Goal: Check status: Check status

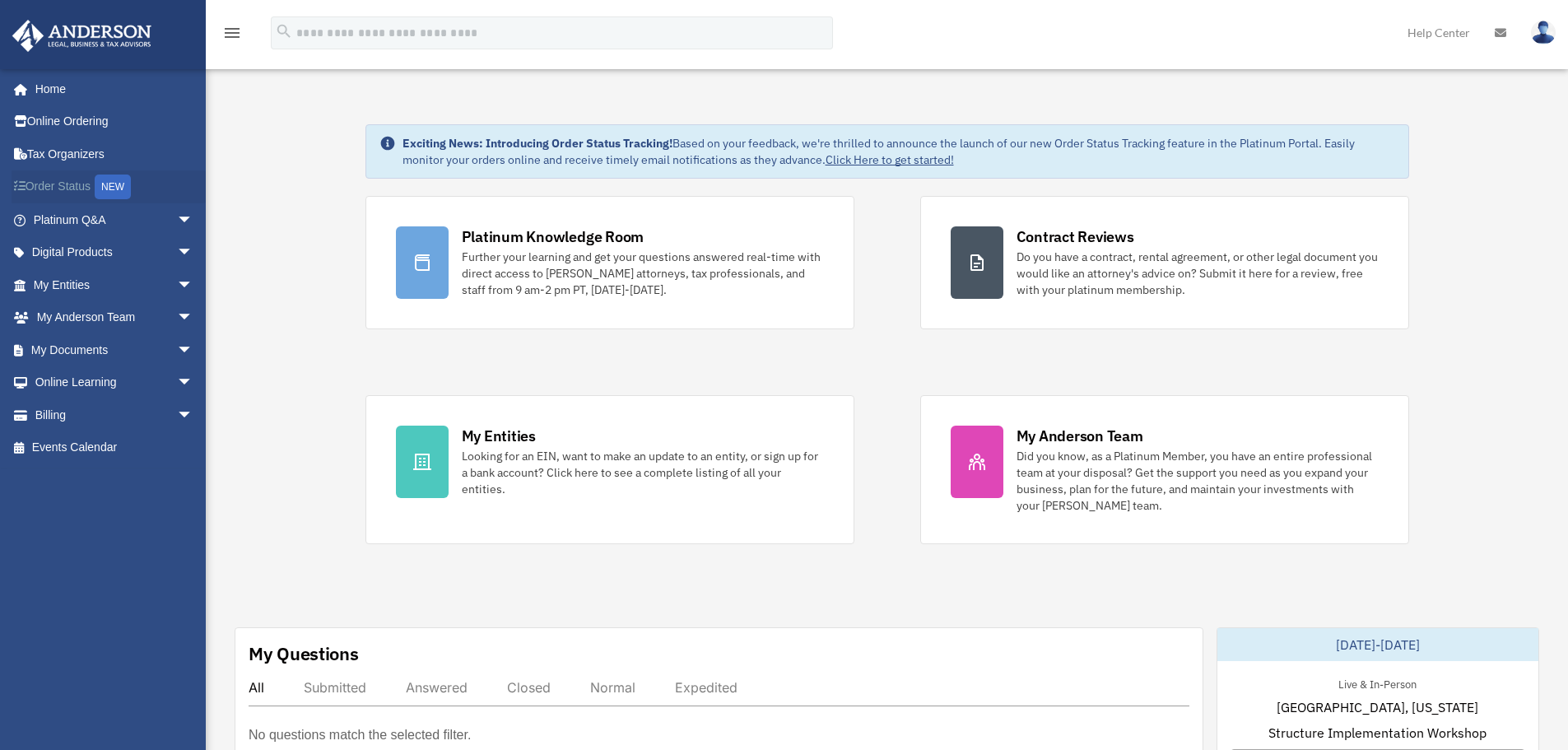
click at [86, 188] on link "Order Status NEW" at bounding box center [114, 187] width 207 height 34
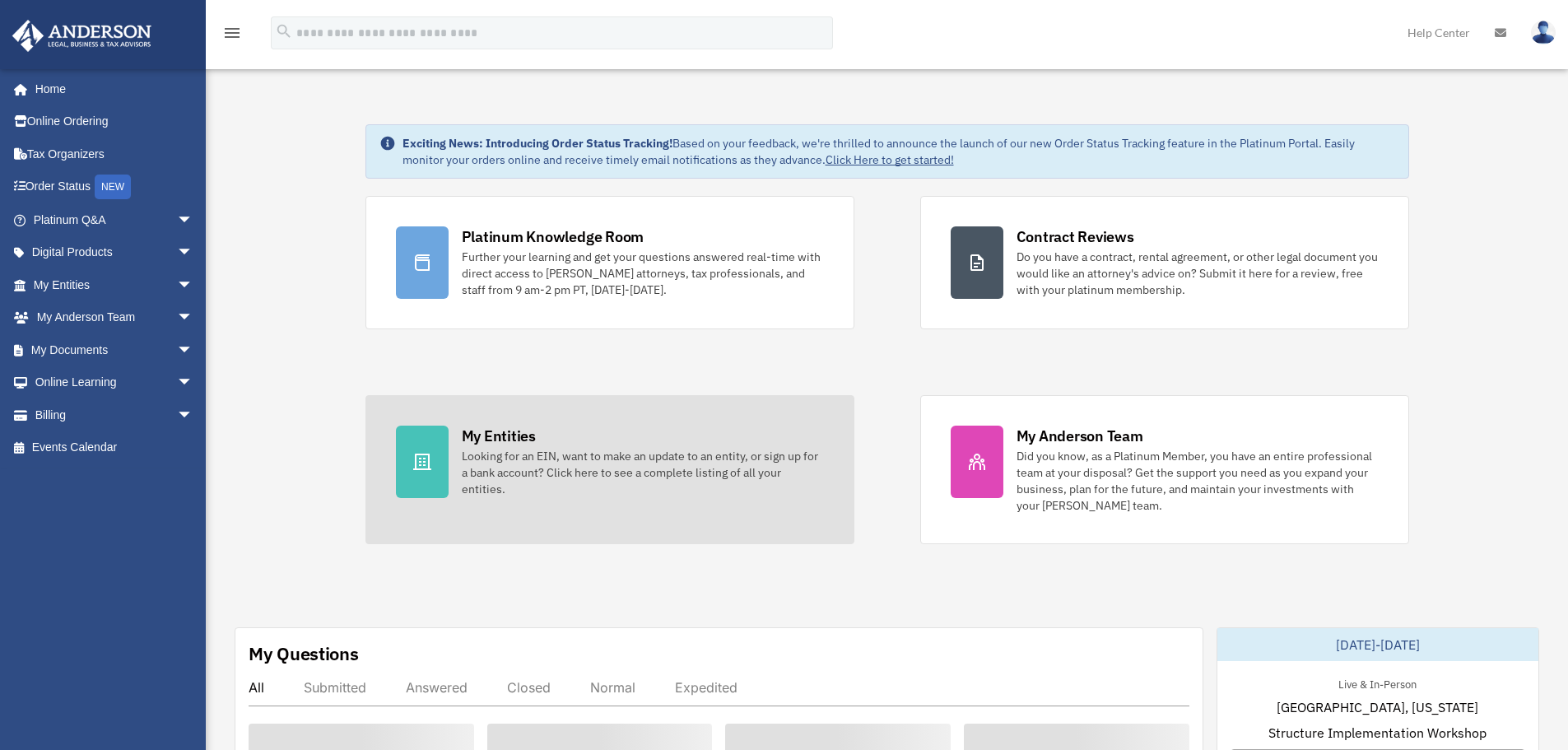
click at [629, 457] on div "Looking for an EIN, want to make an update to an entity, or sign up for a bank …" at bounding box center [643, 472] width 362 height 50
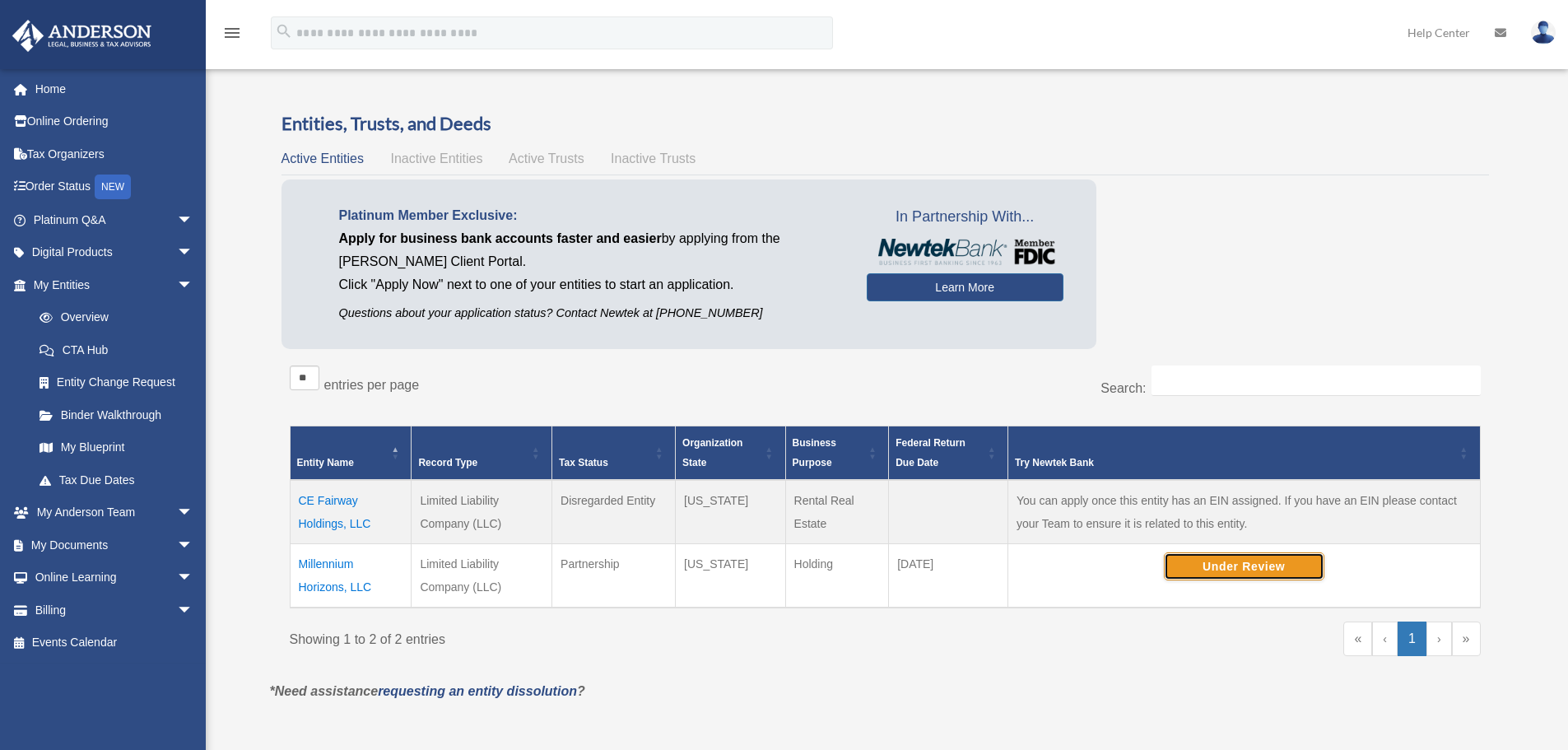
click at [1214, 568] on button "Under Review" at bounding box center [1244, 567] width 161 height 28
click at [128, 469] on link "Tax Due Dates" at bounding box center [120, 480] width 195 height 33
